Goal: Transaction & Acquisition: Download file/media

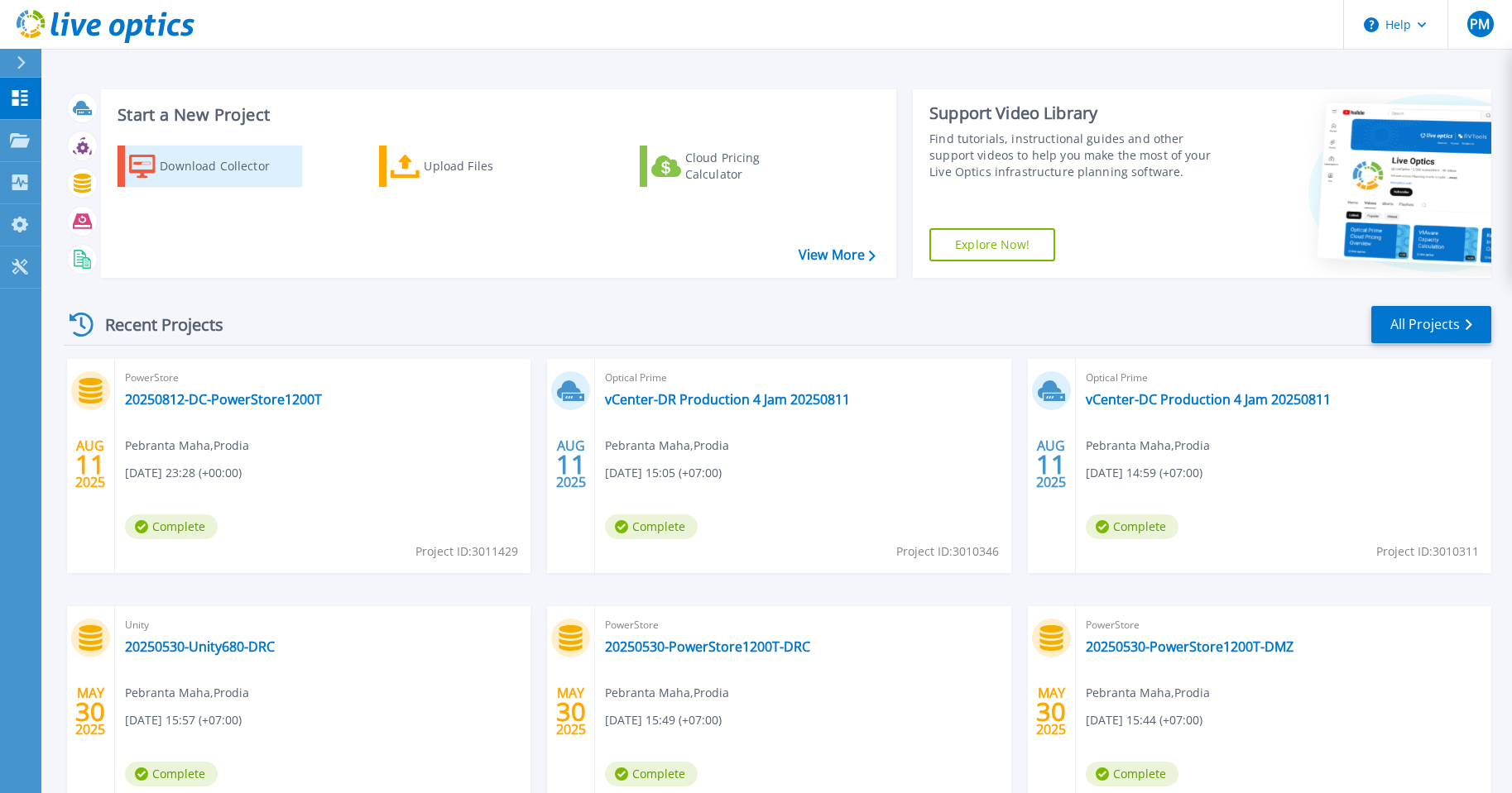
click at [236, 166] on div "Download Collector" at bounding box center [225, 166] width 132 height 33
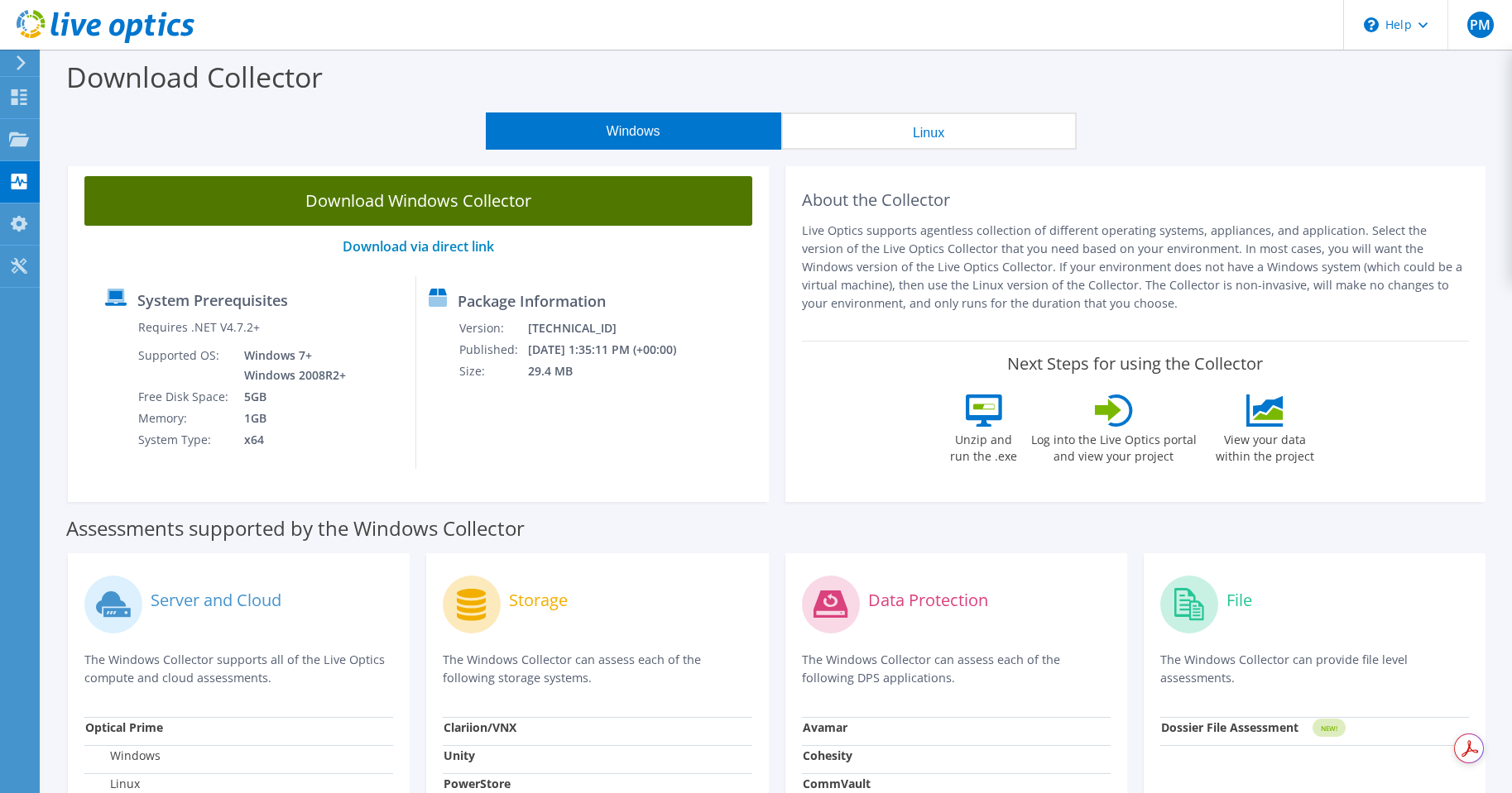
click at [580, 206] on link "Download Windows Collector" at bounding box center [418, 201] width 668 height 50
